Goal: Task Accomplishment & Management: Complete application form

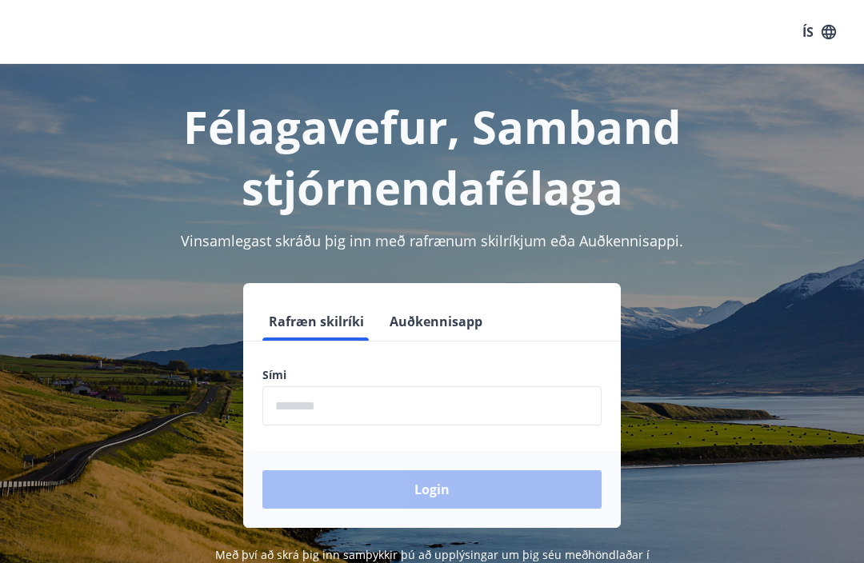
click at [499, 394] on input "phone" at bounding box center [431, 405] width 339 height 39
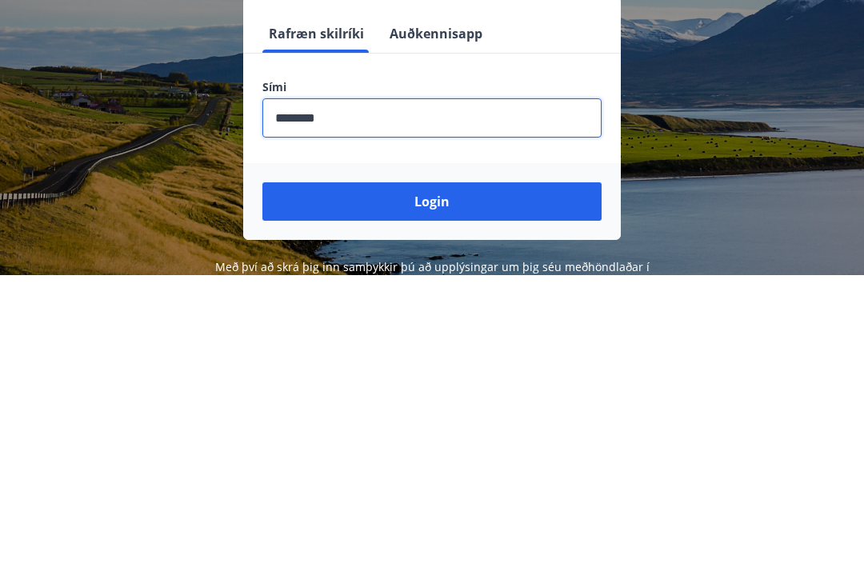
type input "********"
click at [504, 470] on button "Login" at bounding box center [431, 489] width 339 height 38
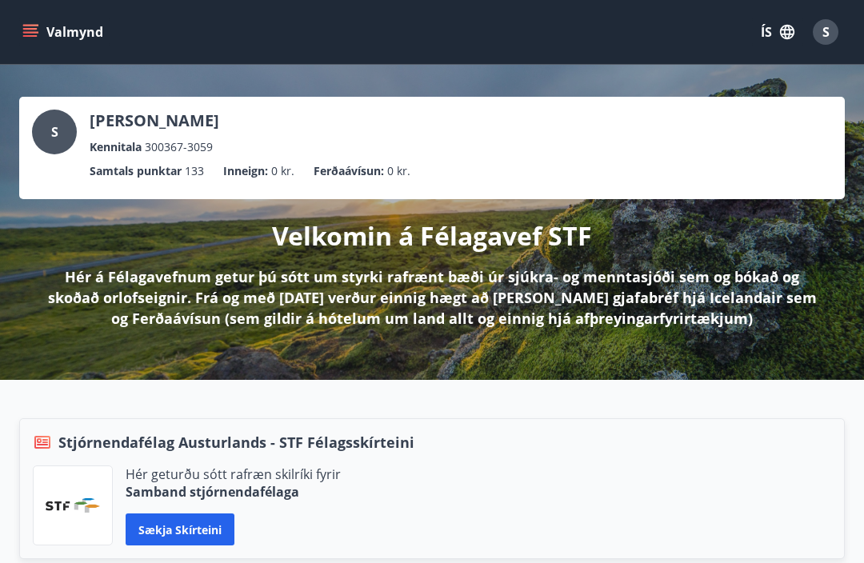
click at [29, 27] on icon "menu" at bounding box center [30, 32] width 16 height 16
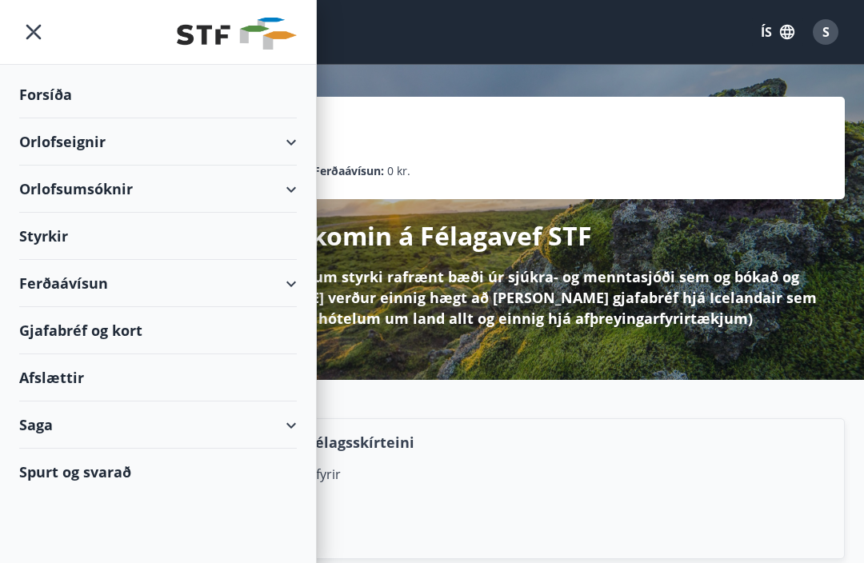
click at [281, 419] on div "Saga" at bounding box center [157, 424] width 277 height 47
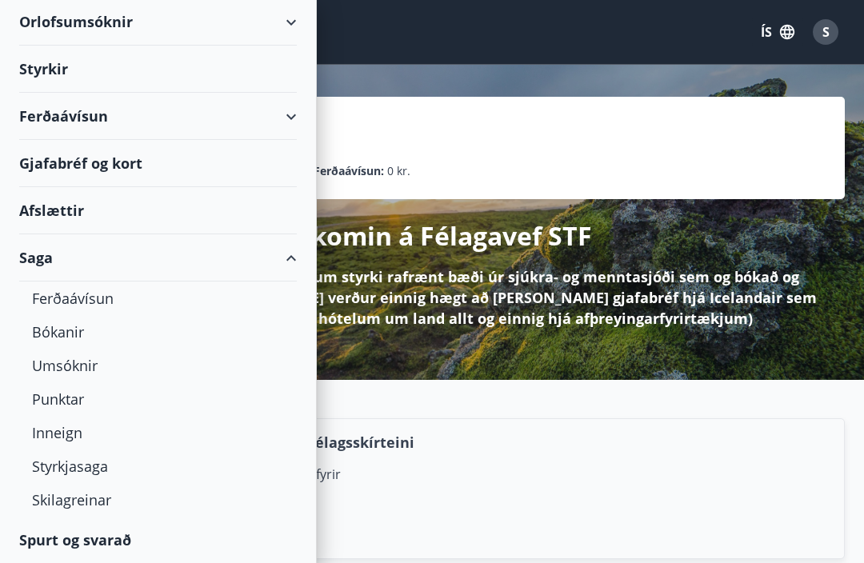
scroll to position [167, 0]
click at [52, 329] on div "Bókanir" at bounding box center [158, 332] width 252 height 34
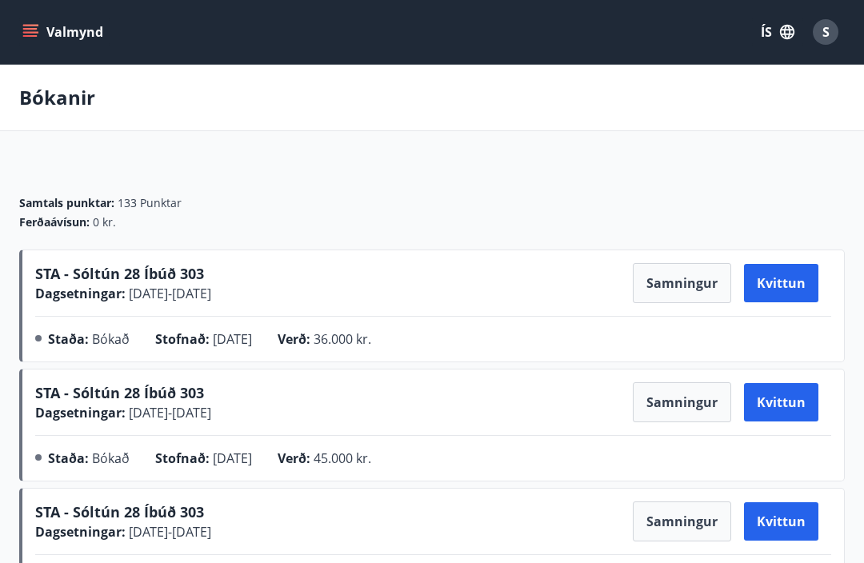
click at [699, 285] on button "Samningur" at bounding box center [681, 283] width 98 height 40
click at [666, 273] on button "Samningur" at bounding box center [681, 283] width 98 height 40
click at [789, 281] on button "Kvittun" at bounding box center [781, 283] width 74 height 38
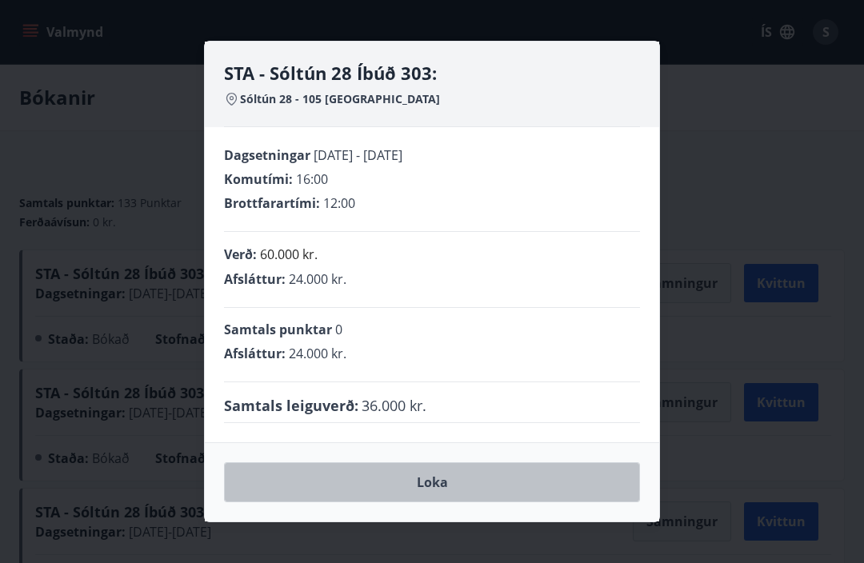
click at [500, 486] on button "Loka" at bounding box center [432, 482] width 416 height 40
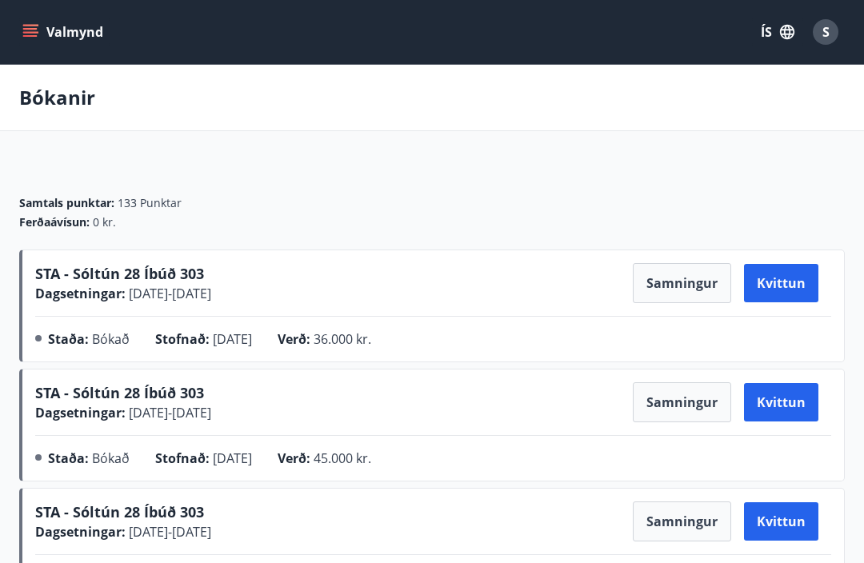
click at [684, 272] on button "Samningur" at bounding box center [681, 283] width 98 height 40
click at [676, 294] on button "Samningur" at bounding box center [681, 283] width 98 height 40
click at [109, 277] on span "STA - Sóltún 28 Íbúð 303" at bounding box center [119, 273] width 169 height 19
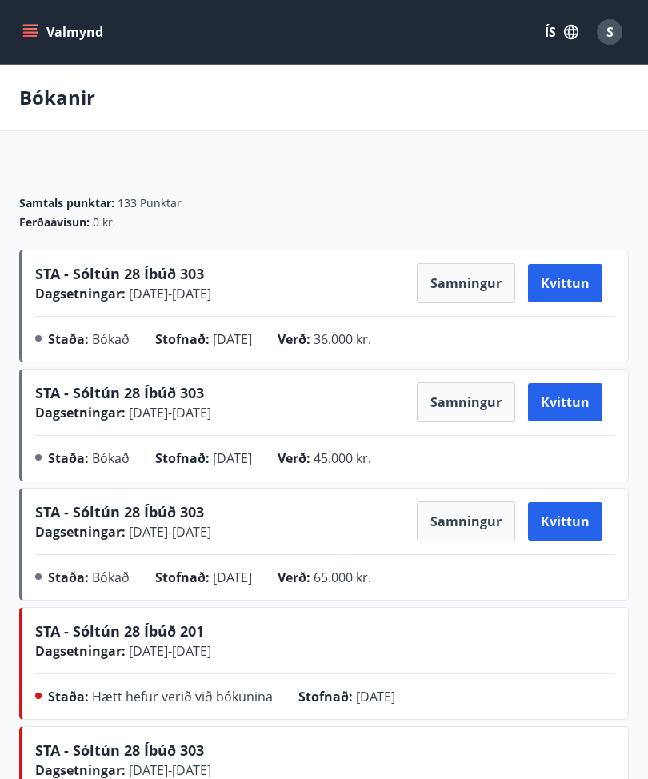
click at [465, 396] on button "Samningur" at bounding box center [466, 402] width 98 height 40
click at [470, 405] on button "Samningur" at bounding box center [466, 402] width 98 height 40
click at [468, 286] on button "Samningur" at bounding box center [466, 283] width 98 height 40
click at [467, 279] on button "Samningur" at bounding box center [466, 283] width 98 height 40
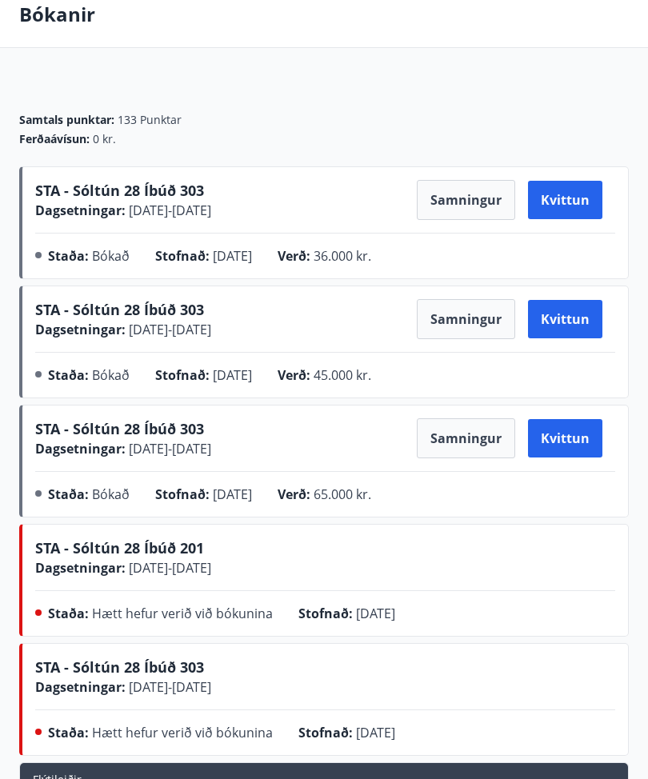
scroll to position [82, 0]
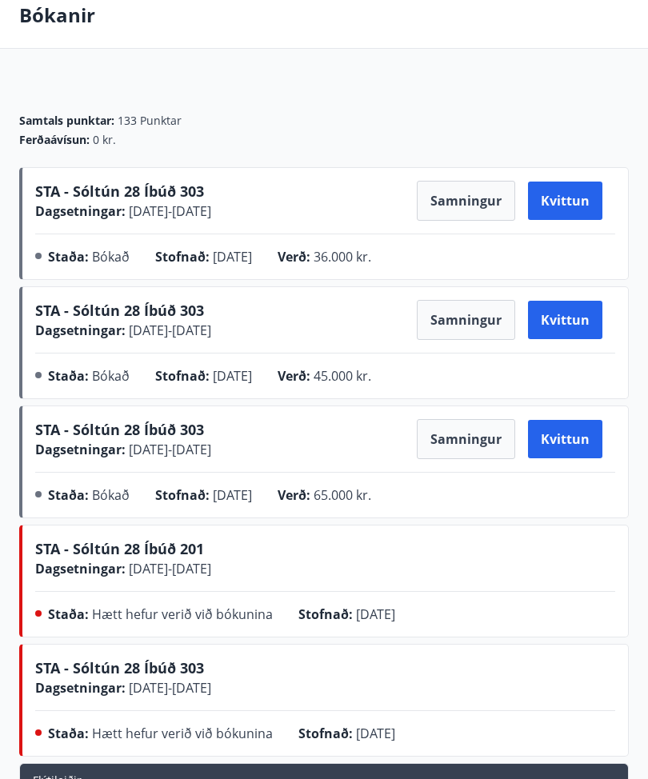
click at [47, 250] on div "Staða : Bókað Stofnað : [DATE] Verð : 36.000 kr." at bounding box center [325, 260] width 580 height 26
click at [112, 253] on span "Bókað" at bounding box center [111, 257] width 38 height 18
click at [349, 265] on span "36.000 kr." at bounding box center [342, 257] width 58 height 18
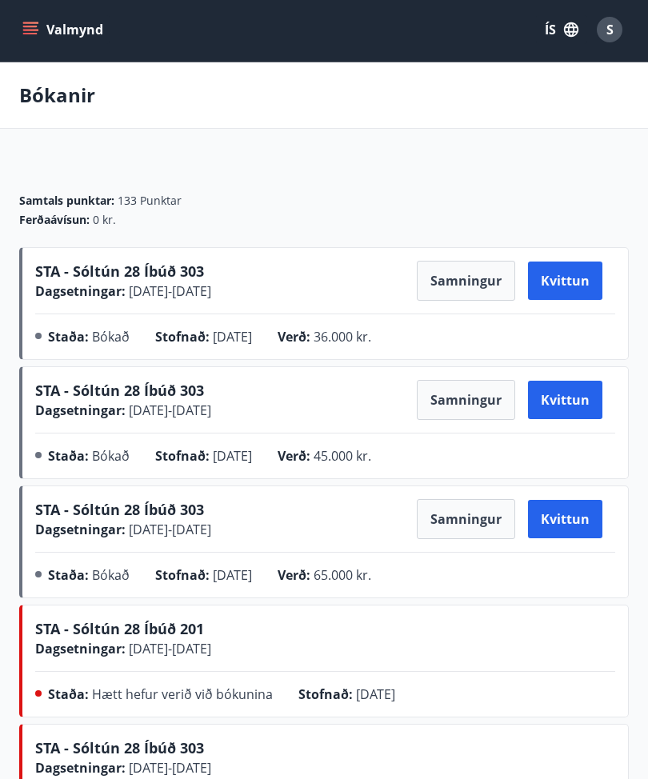
scroll to position [0, 0]
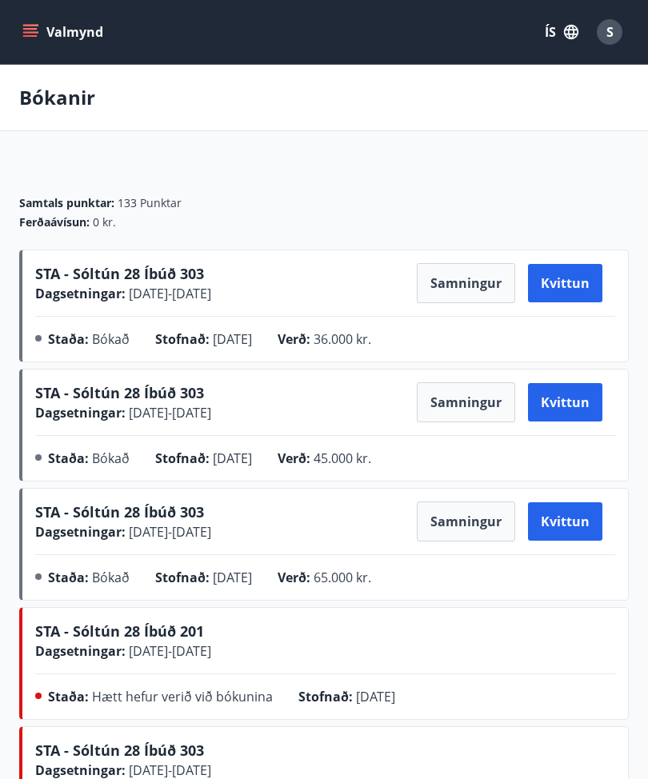
click at [171, 335] on span "Stofnað :" at bounding box center [182, 339] width 54 height 18
click at [614, 29] on div "S" at bounding box center [609, 32] width 26 height 26
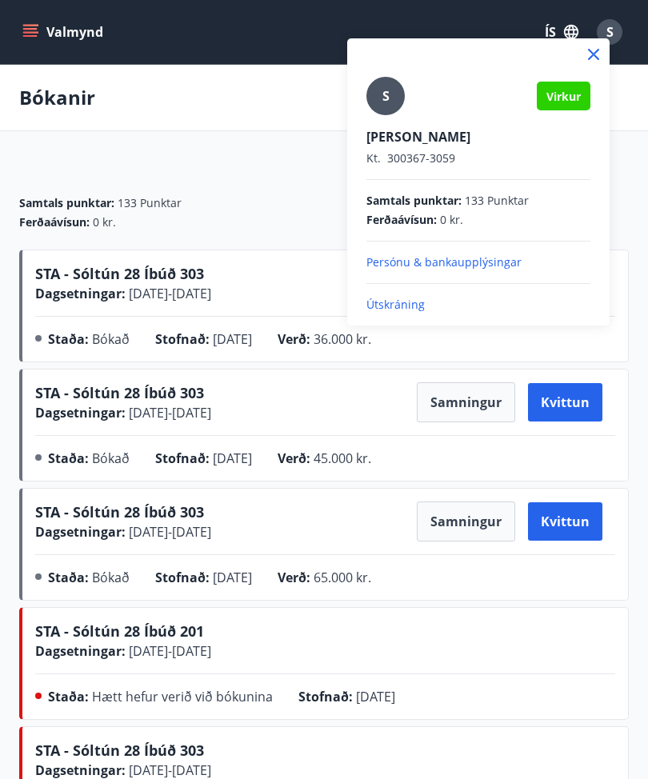
click at [568, 90] on span "Virkur" at bounding box center [563, 96] width 34 height 15
click at [597, 52] on icon at bounding box center [593, 54] width 19 height 19
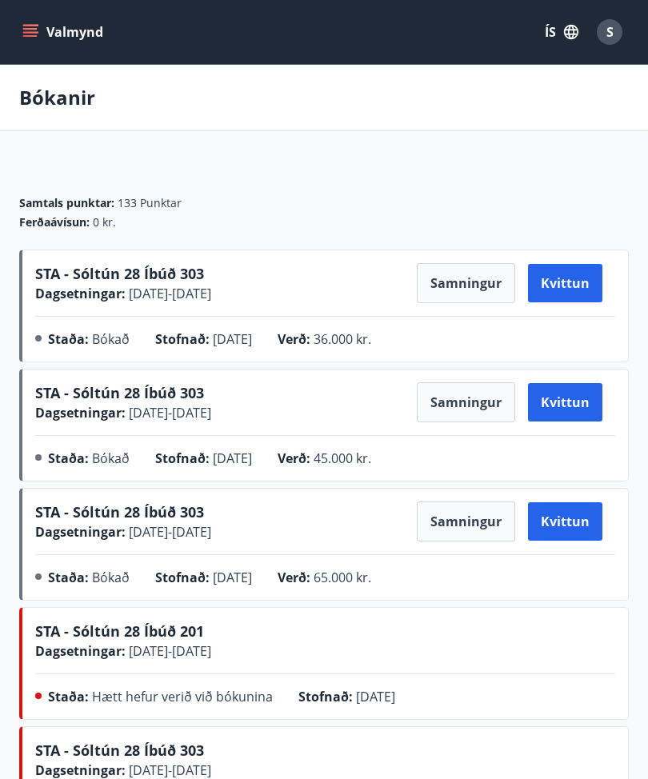
click at [558, 36] on button "ÍS" at bounding box center [561, 32] width 51 height 29
click at [609, 106] on div at bounding box center [324, 389] width 648 height 779
click at [30, 27] on icon "menu" at bounding box center [30, 32] width 16 height 16
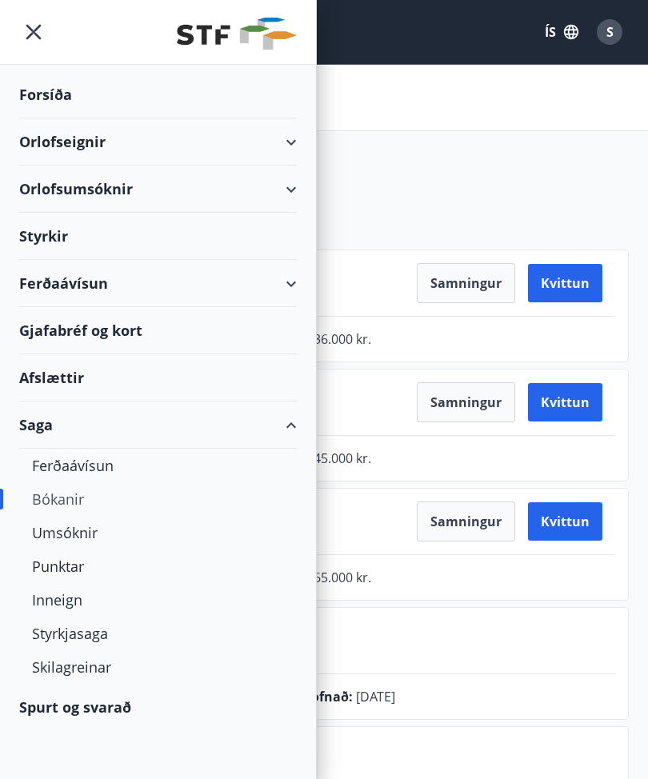
click at [82, 530] on div "Umsóknir" at bounding box center [158, 533] width 252 height 34
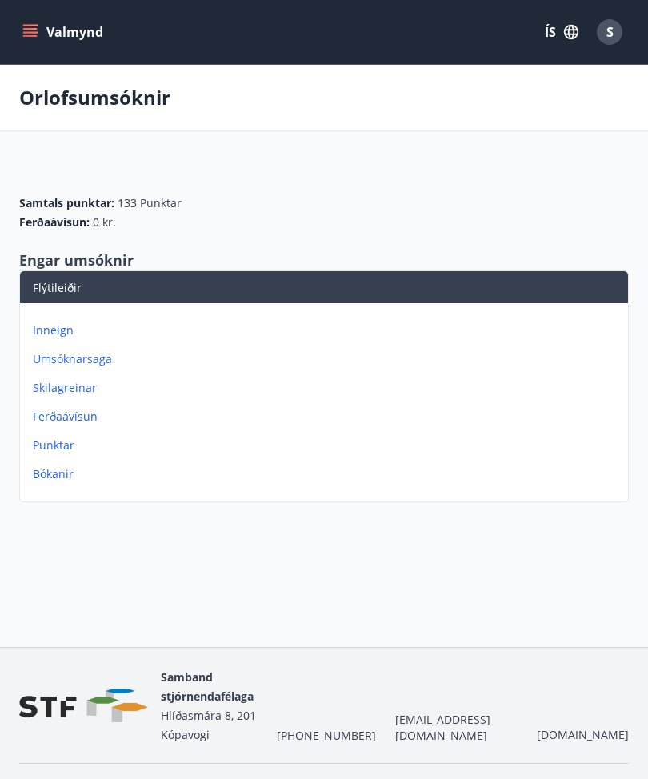
click at [58, 471] on p "Bókanir" at bounding box center [327, 474] width 588 height 16
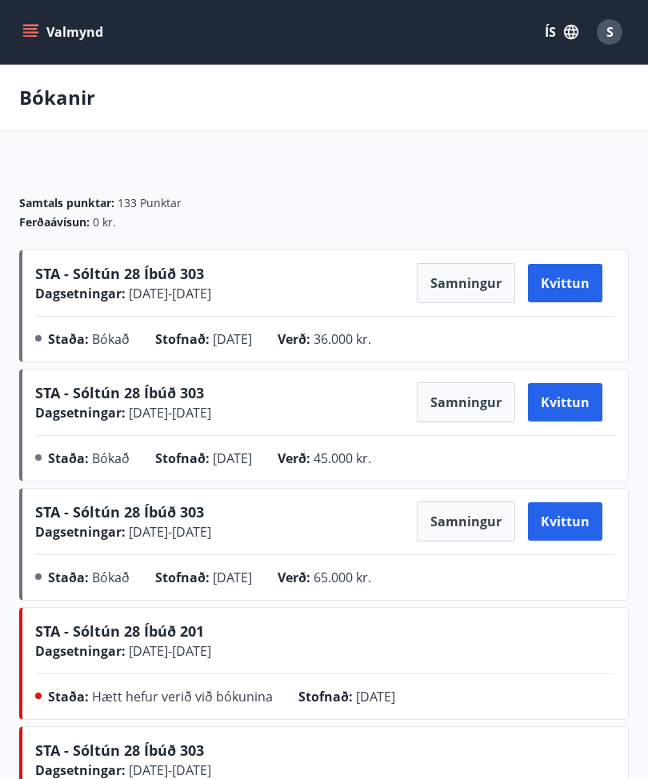
click at [477, 287] on button "Samningur" at bounding box center [466, 283] width 98 height 40
click at [467, 281] on button "Samningur" at bounding box center [466, 283] width 98 height 40
click at [49, 33] on button "Valmynd" at bounding box center [64, 32] width 90 height 29
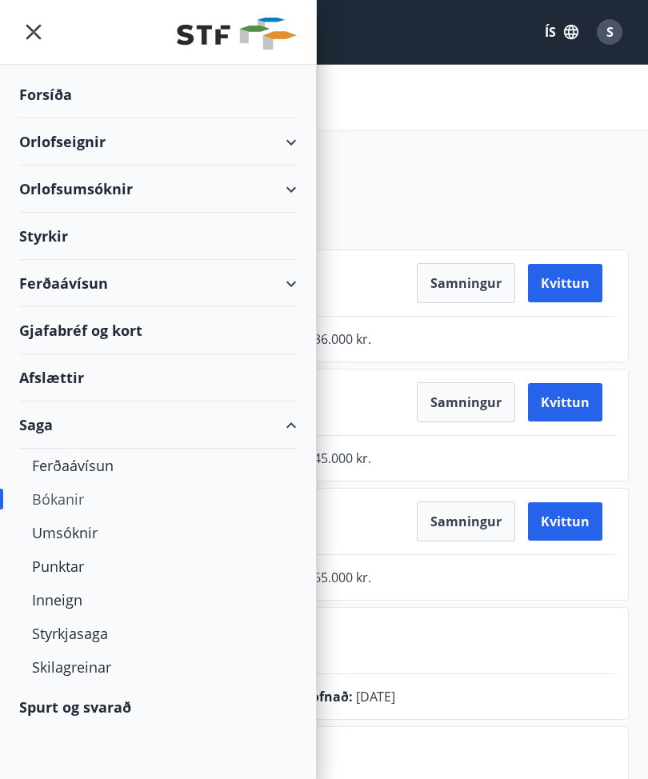
click at [66, 530] on div "Umsóknir" at bounding box center [158, 533] width 252 height 34
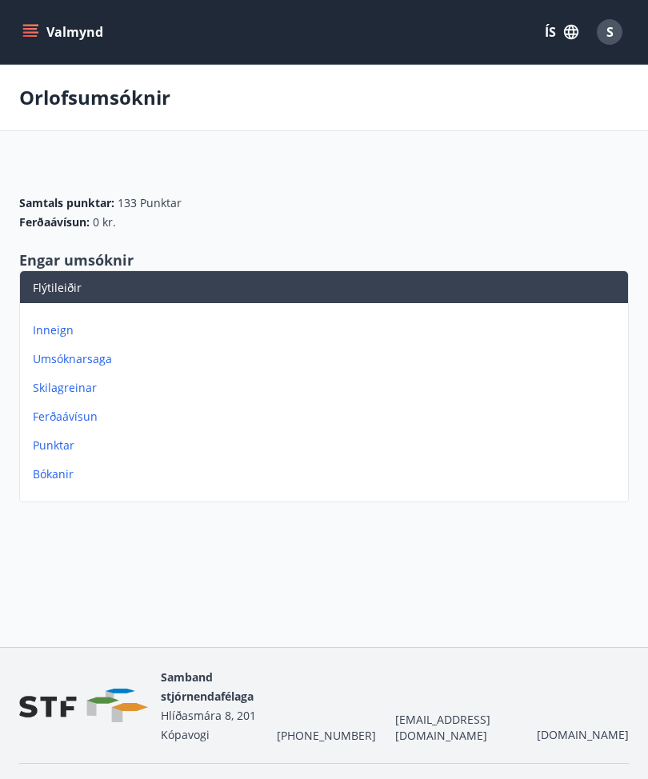
click at [106, 357] on p "Umsóknarsaga" at bounding box center [327, 359] width 588 height 16
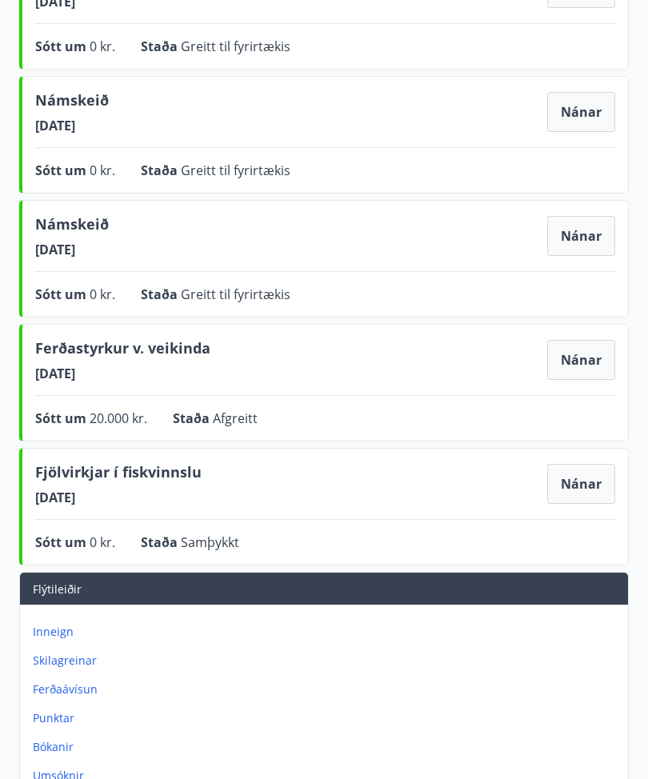
scroll to position [442, 0]
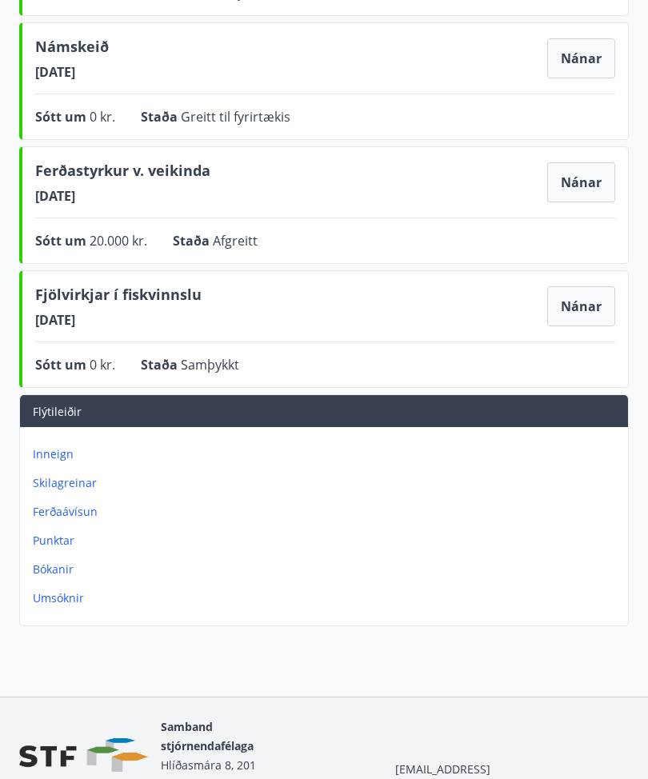
click at [47, 454] on p "Inneign" at bounding box center [327, 455] width 588 height 16
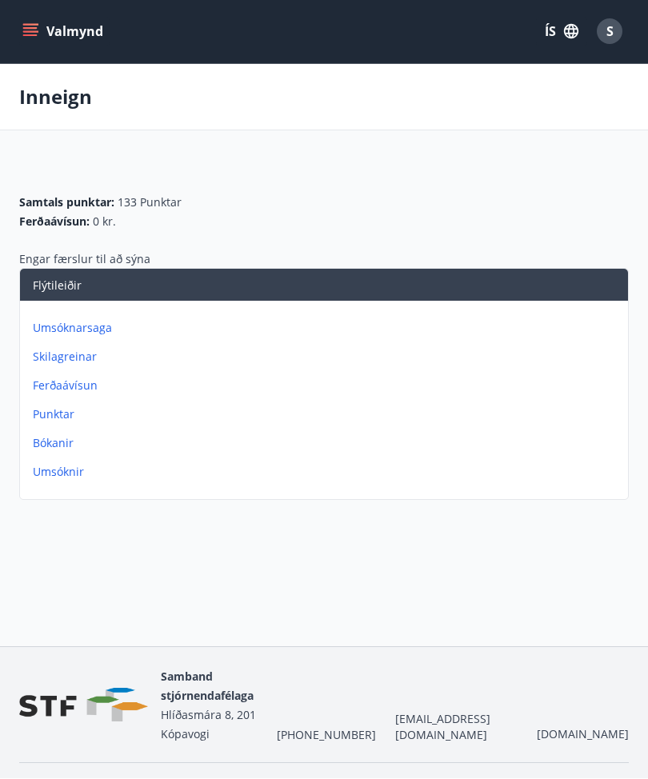
scroll to position [1, 0]
click at [69, 414] on p "Punktar" at bounding box center [327, 414] width 588 height 16
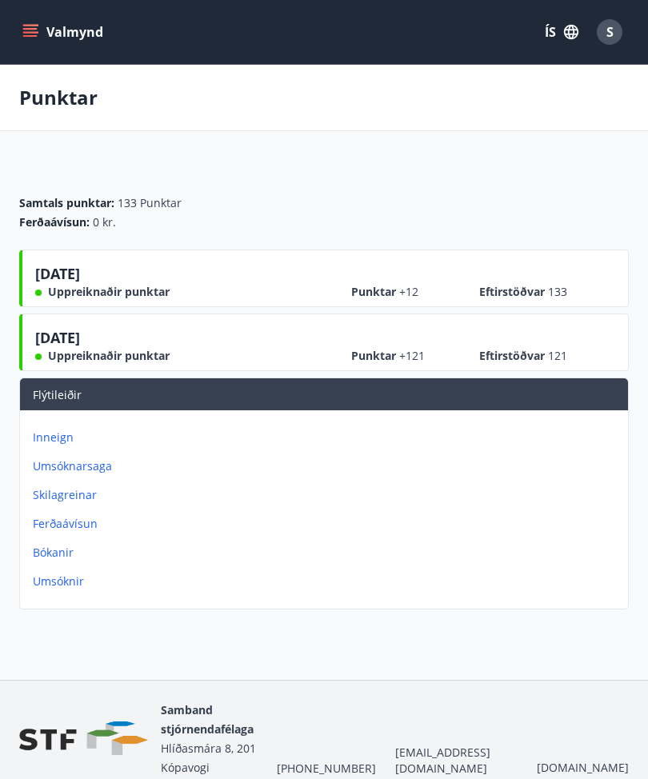
click at [62, 562] on p "Umsóknir" at bounding box center [327, 581] width 588 height 16
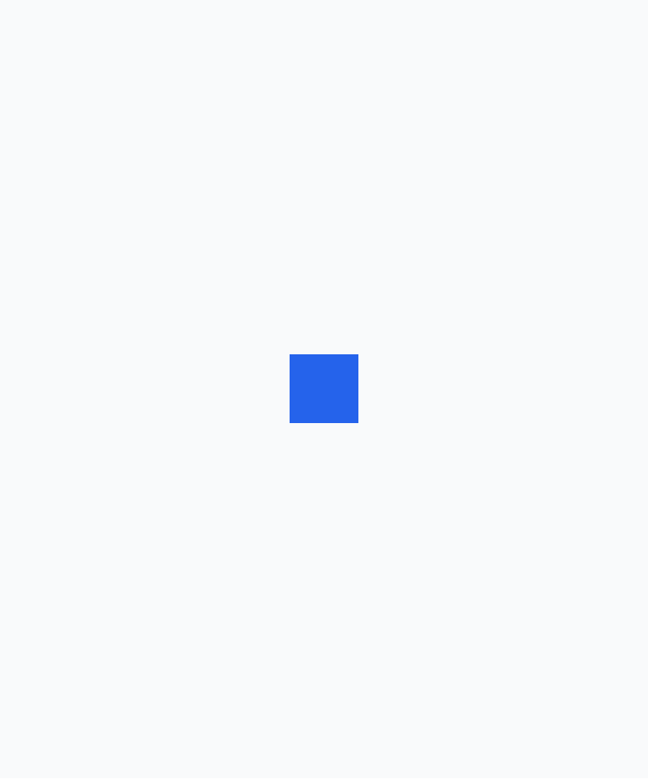
scroll to position [1, 0]
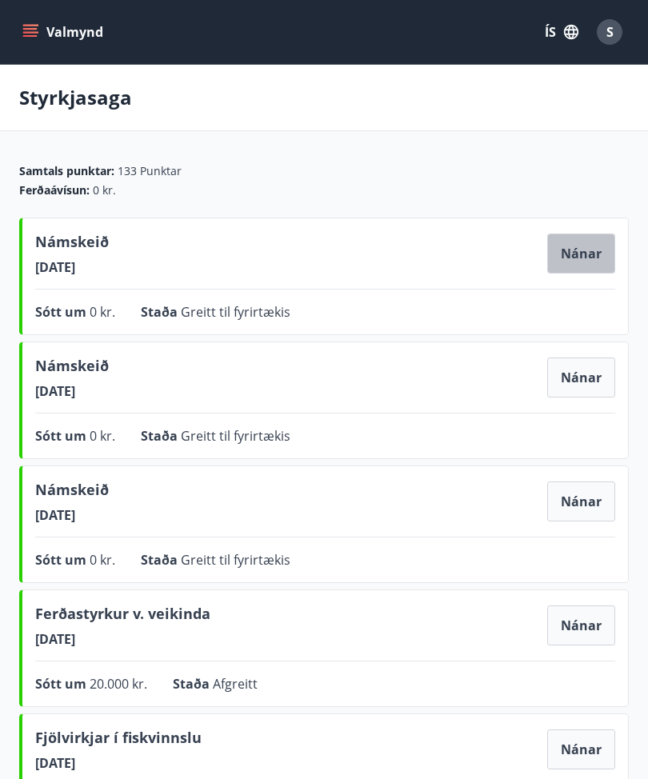
click at [574, 253] on button "Nánar" at bounding box center [581, 253] width 68 height 40
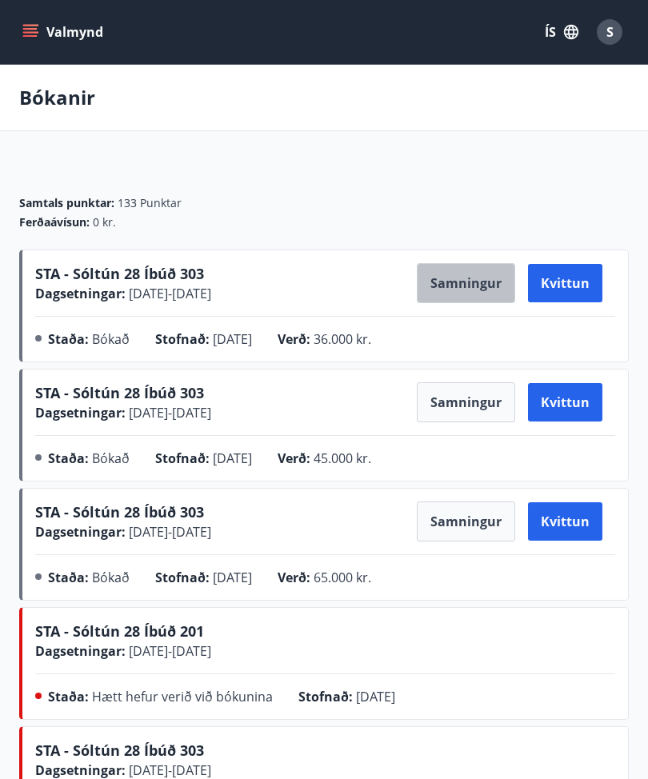
click at [456, 283] on button "Samningur" at bounding box center [466, 283] width 98 height 40
click at [470, 289] on button "Samningur" at bounding box center [466, 283] width 98 height 40
click at [71, 283] on span "STA - Sóltún 28 Íbúð 303" at bounding box center [119, 273] width 169 height 19
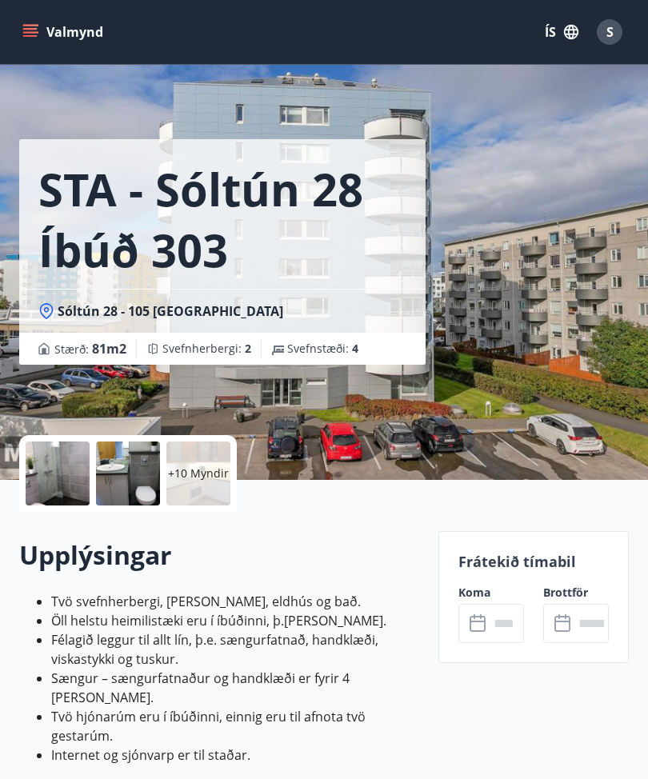
click at [32, 24] on icon "menu" at bounding box center [30, 32] width 16 height 16
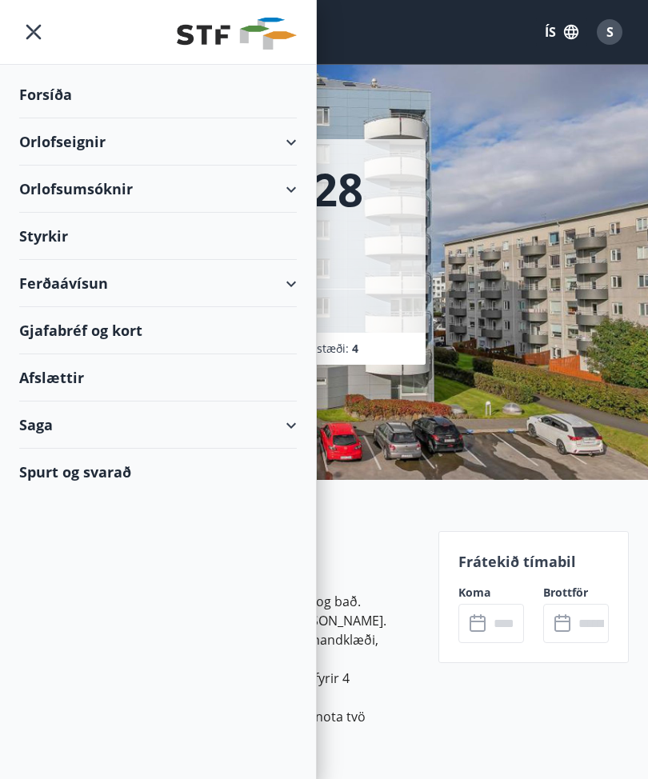
click at [275, 138] on div "Orlofseignir" at bounding box center [157, 141] width 277 height 47
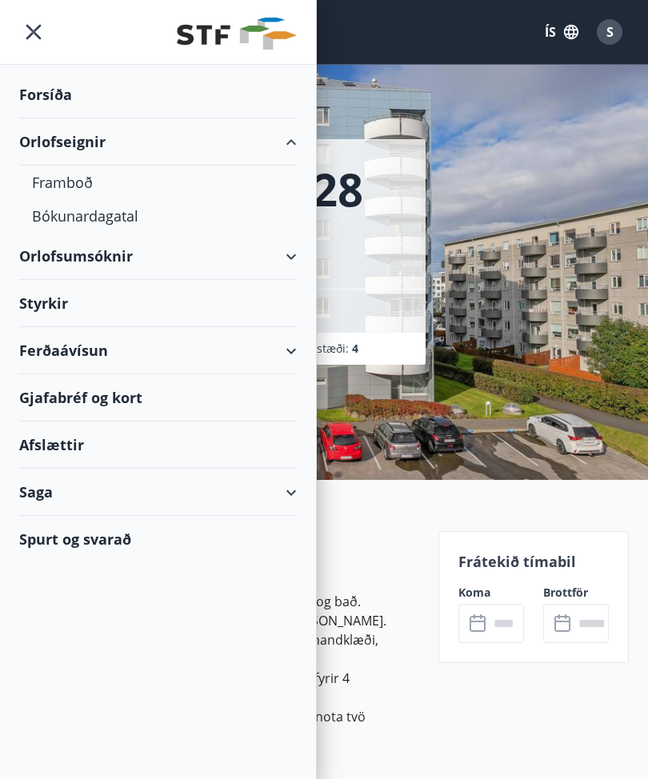
click at [288, 137] on div "Orlofseignir" at bounding box center [157, 141] width 277 height 47
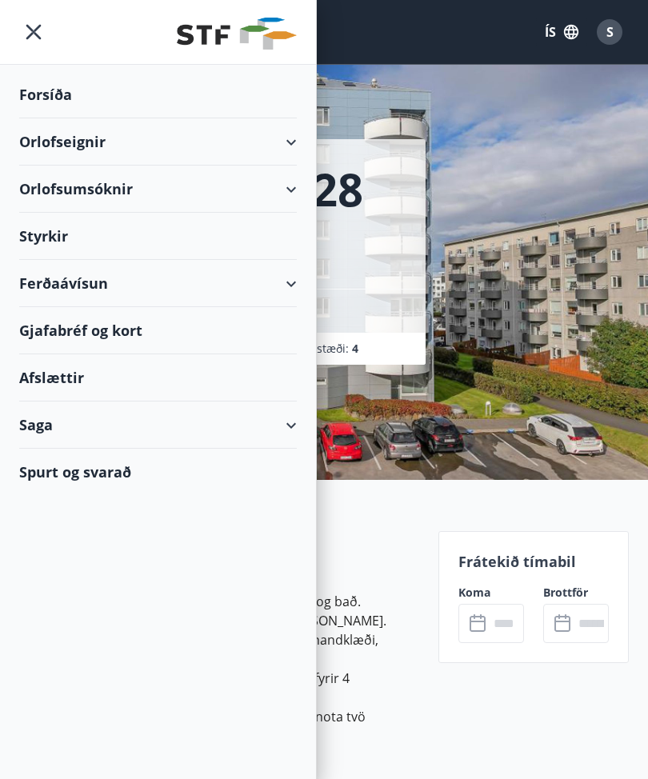
click at [288, 189] on div "Orlofsumsóknir" at bounding box center [157, 189] width 277 height 47
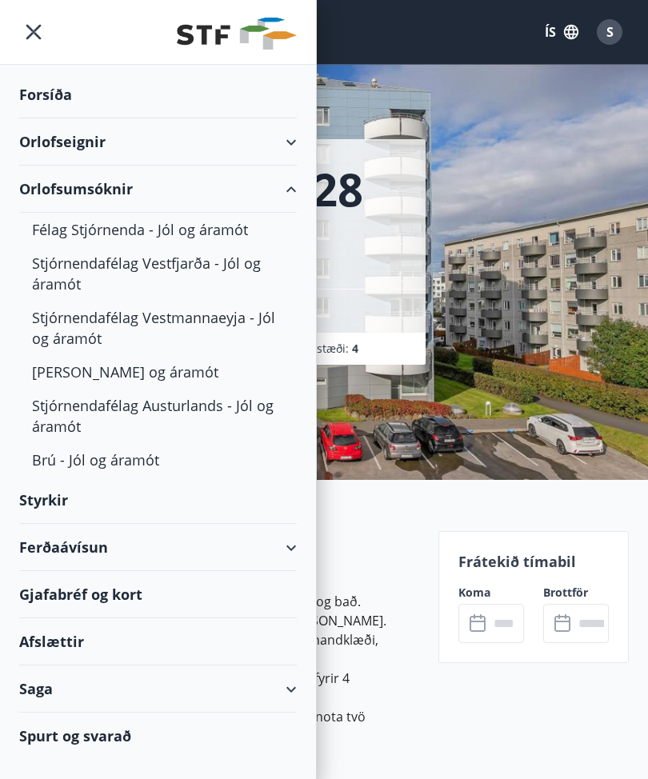
click at [132, 413] on div "Stjórnendafélag Austurlands - Jól og áramót" at bounding box center [158, 416] width 252 height 54
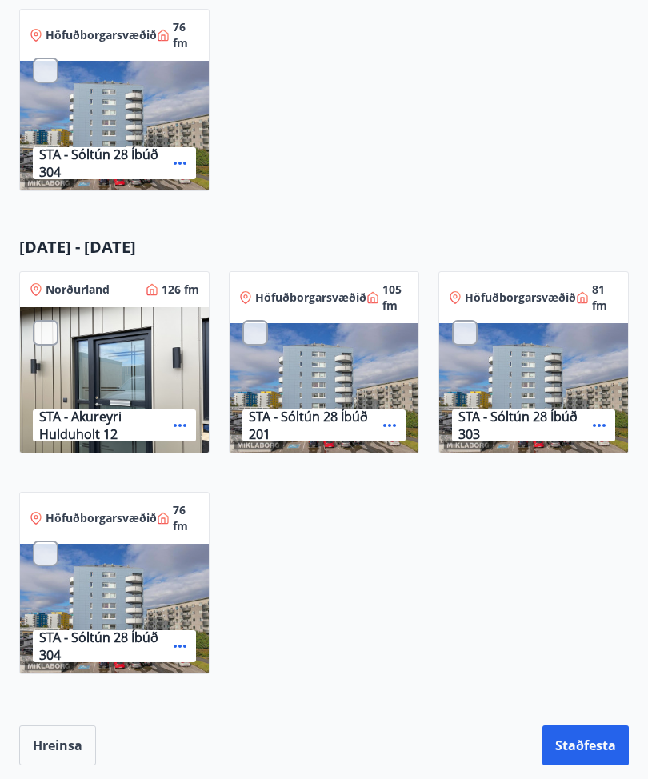
scroll to position [700, 0]
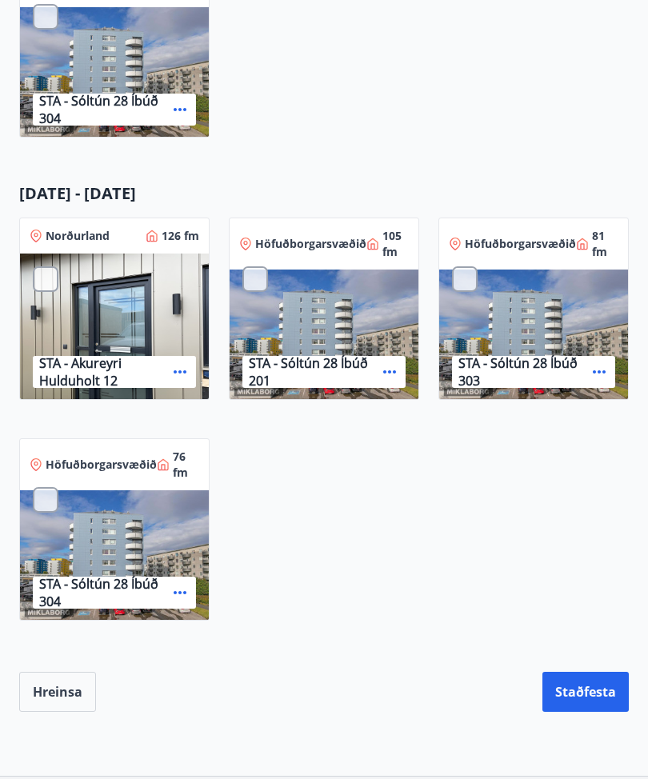
click at [99, 295] on div "STA - Akureyri Hulduholt 12" at bounding box center [114, 326] width 189 height 147
click at [91, 301] on div "STA - Akureyri Hulduholt 12" at bounding box center [114, 326] width 189 height 147
click at [77, 375] on p "STA - Akureyri Hulduholt 12" at bounding box center [103, 371] width 128 height 35
click at [181, 375] on icon at bounding box center [179, 371] width 19 height 19
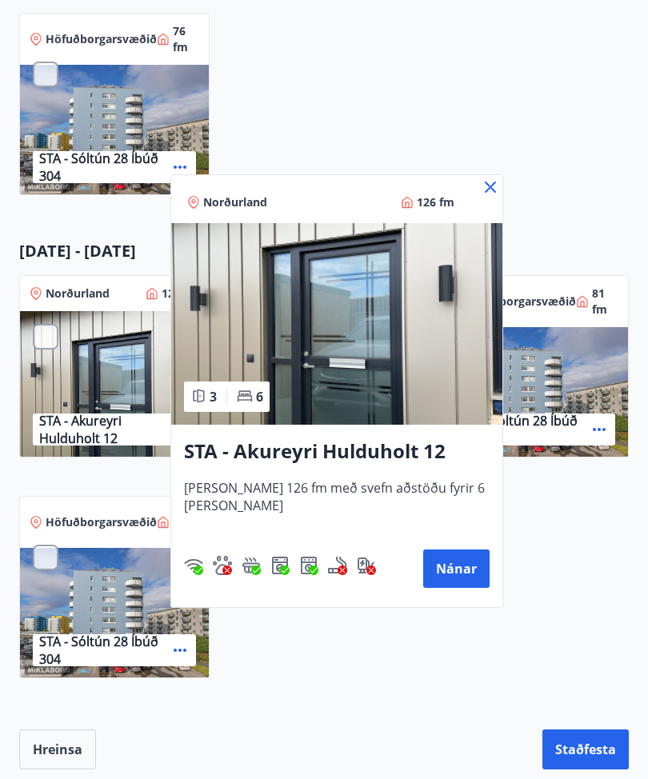
scroll to position [647, 0]
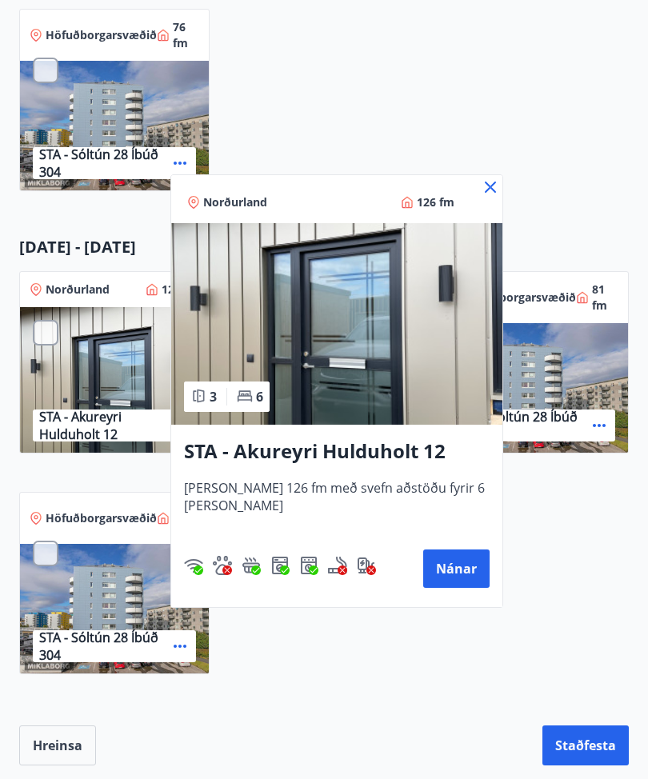
click at [481, 193] on icon at bounding box center [490, 187] width 19 height 19
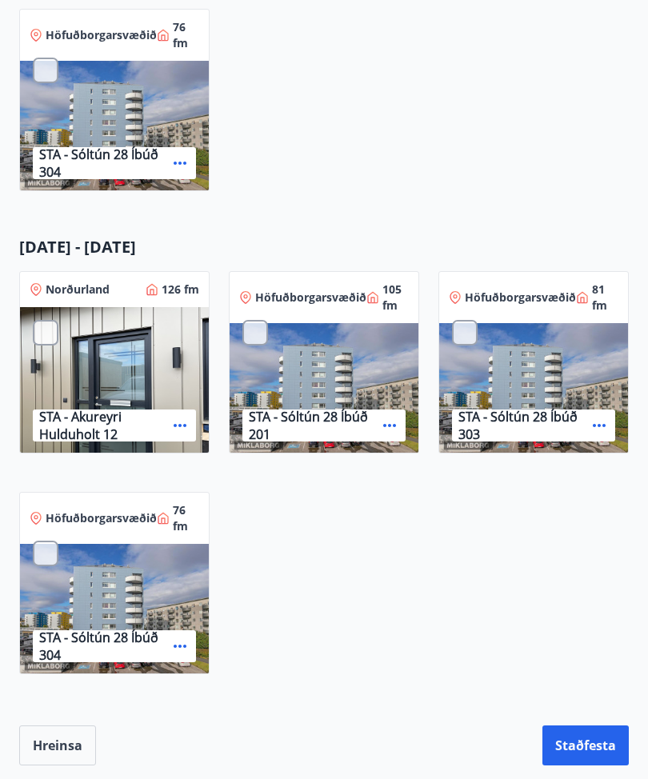
click at [115, 331] on div "STA - Akureyri Hulduholt 12" at bounding box center [114, 380] width 189 height 147
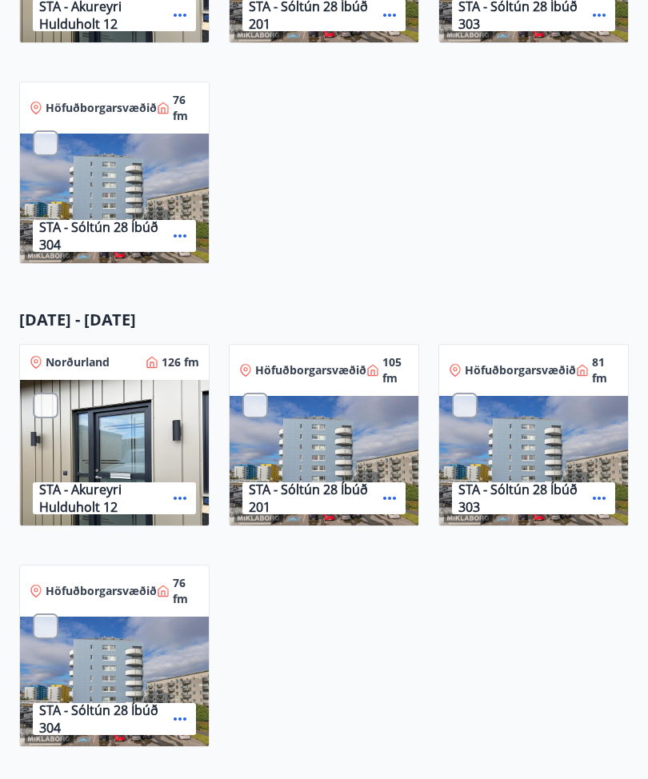
scroll to position [594, 0]
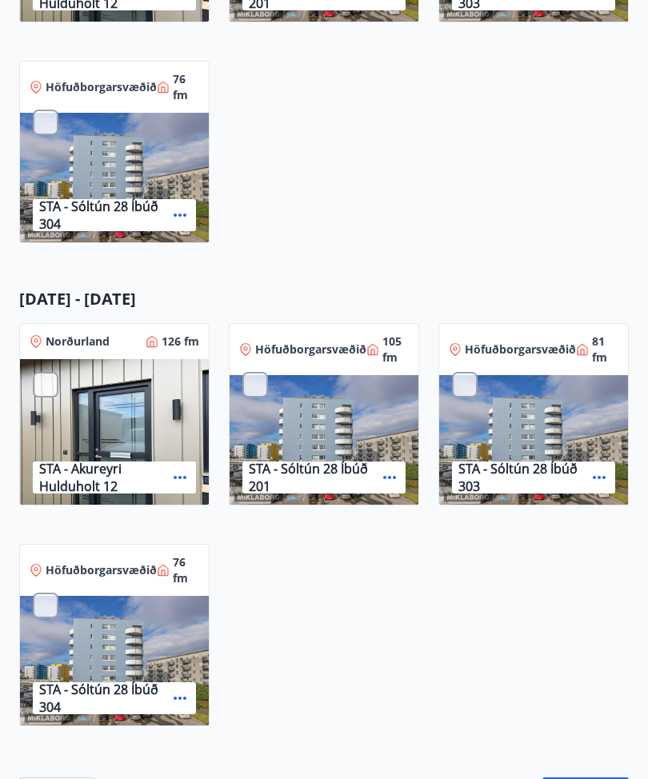
click at [49, 385] on div at bounding box center [46, 386] width 26 height 26
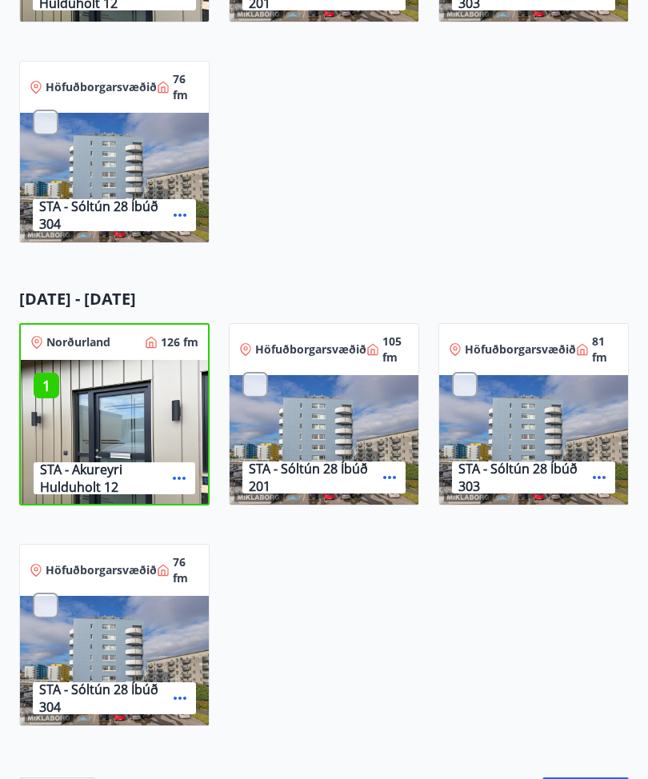
scroll to position [595, 0]
click at [150, 395] on div "1 STA - Akureyri Hulduholt 12" at bounding box center [114, 433] width 187 height 147
click at [48, 374] on div "1" at bounding box center [47, 386] width 26 height 26
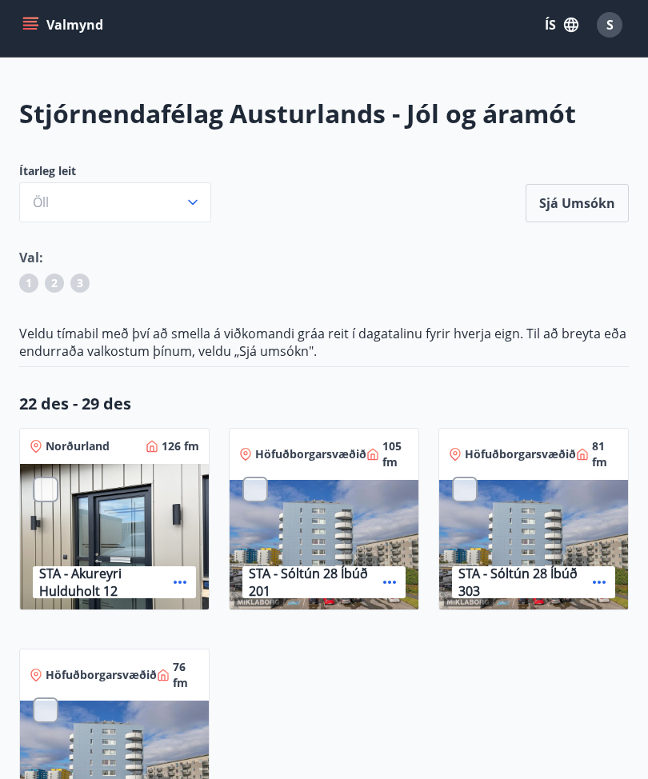
scroll to position [0, 0]
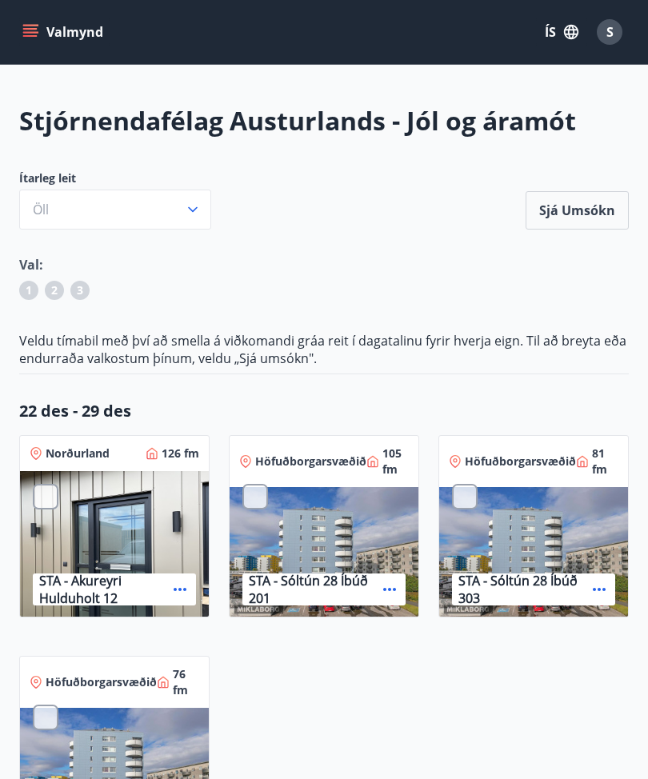
click at [50, 295] on div "2" at bounding box center [54, 290] width 19 height 19
click at [78, 288] on span "3" at bounding box center [80, 290] width 6 height 16
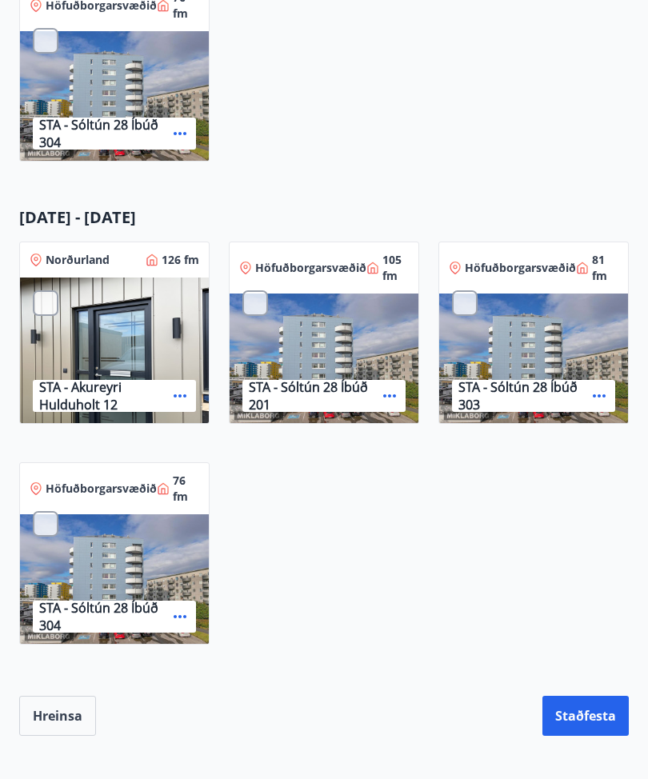
scroll to position [780, 0]
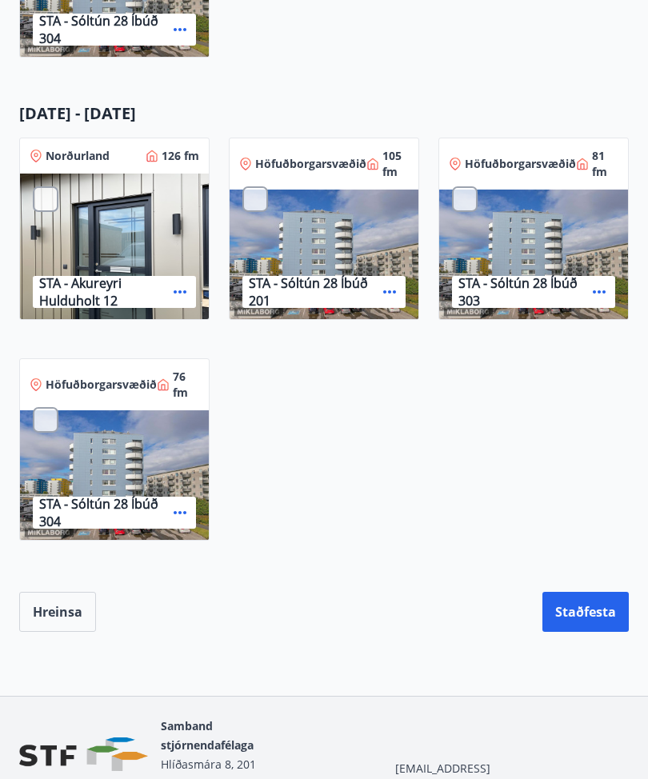
click at [33, 562] on button "Hreinsa" at bounding box center [57, 612] width 77 height 40
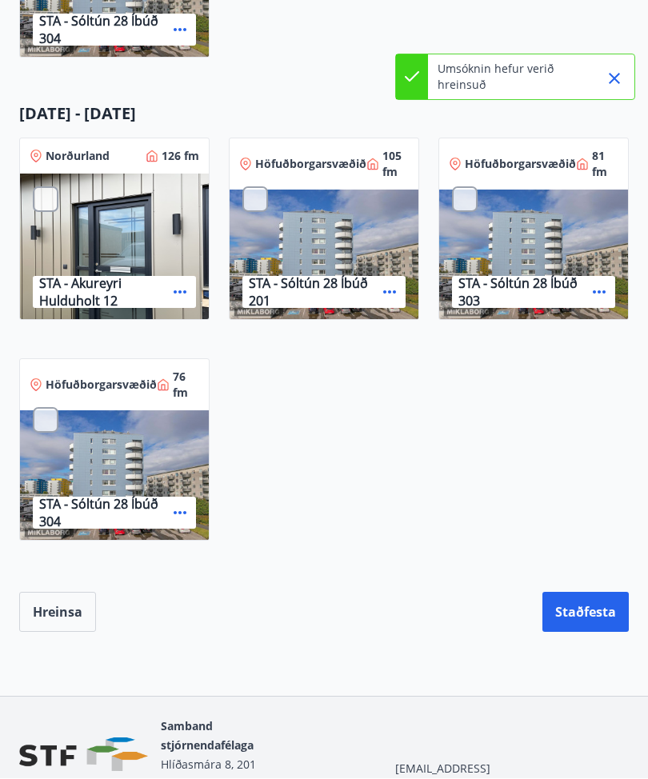
click at [33, 562] on button "Hreinsa" at bounding box center [57, 612] width 77 height 40
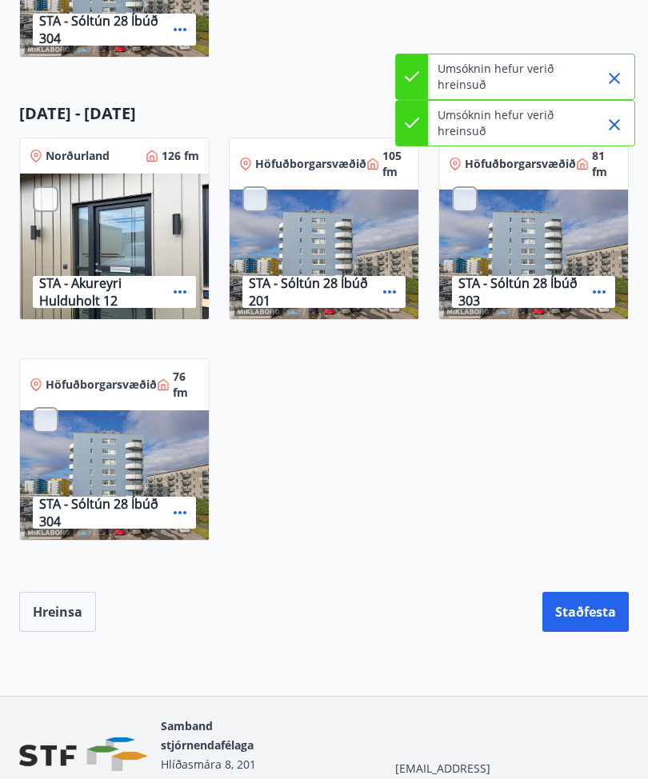
click at [39, 562] on button "Hreinsa" at bounding box center [57, 612] width 77 height 40
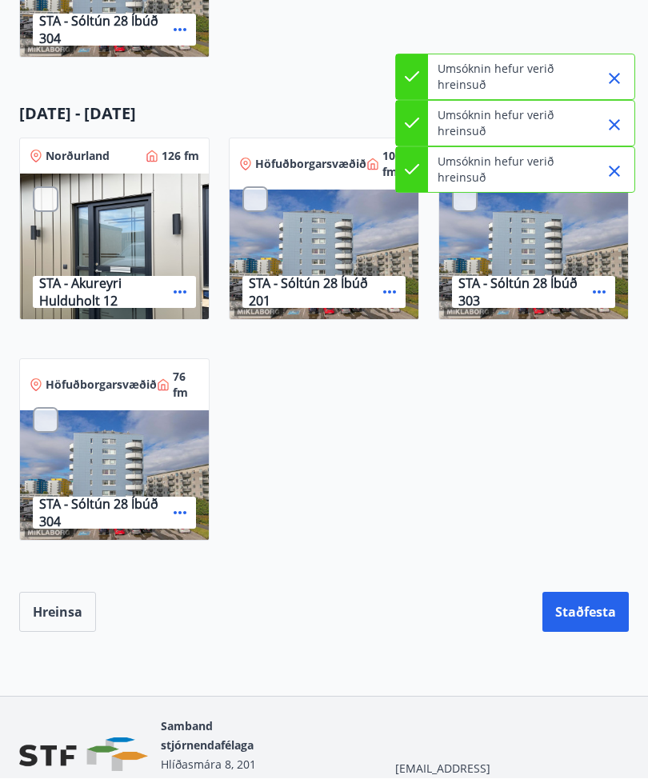
click at [621, 177] on icon "Close" at bounding box center [613, 171] width 19 height 19
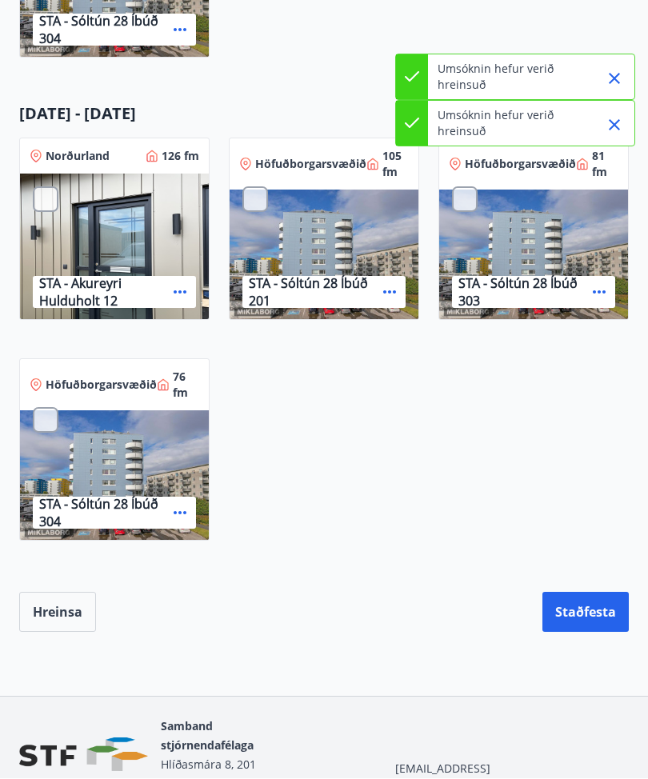
click at [624, 121] on button "Close" at bounding box center [613, 125] width 27 height 27
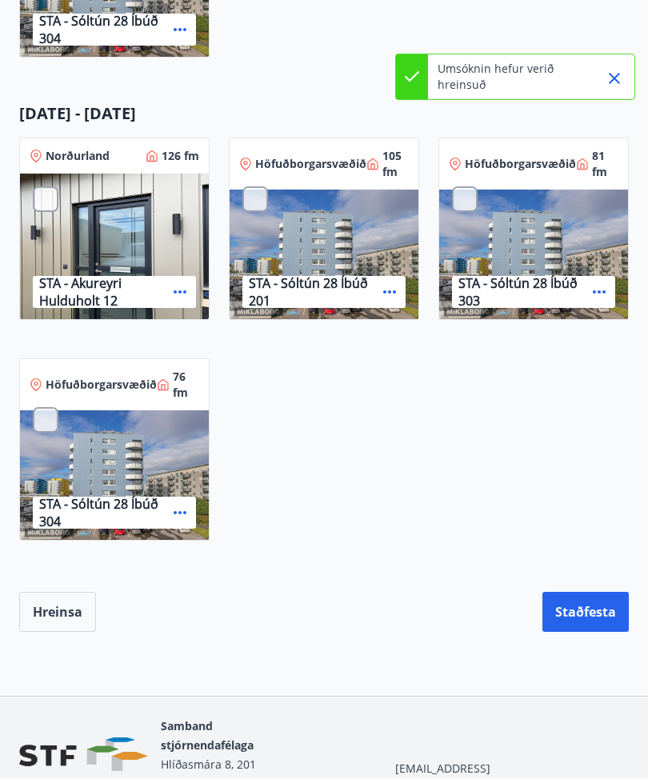
click at [620, 90] on button "Close" at bounding box center [613, 79] width 27 height 27
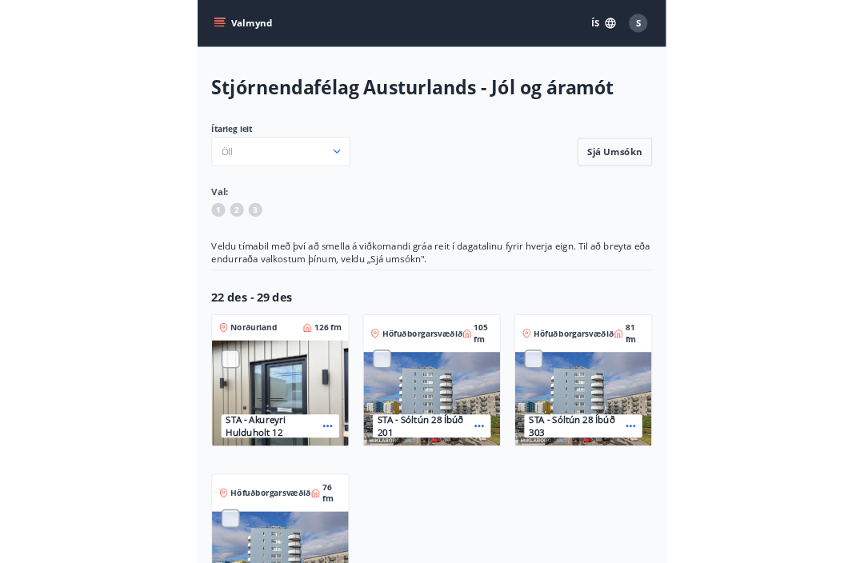
scroll to position [0, 0]
